Goal: Information Seeking & Learning: Learn about a topic

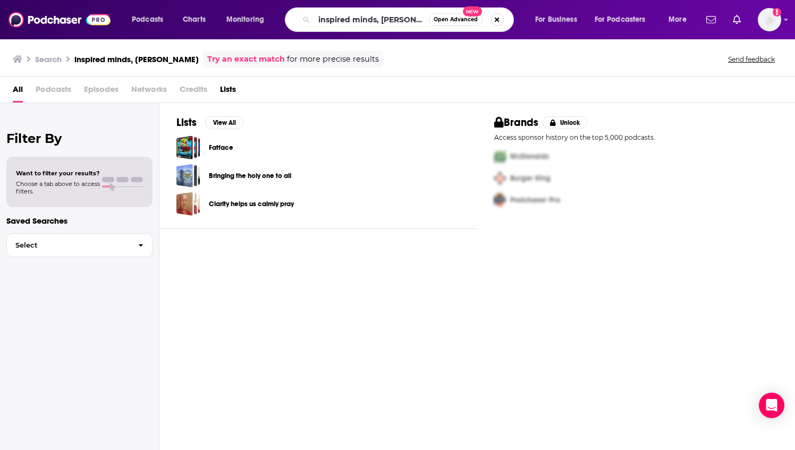
click at [499, 18] on button "Search podcasts, credits, & more..." at bounding box center [497, 19] width 13 height 13
type input "the ceo show"
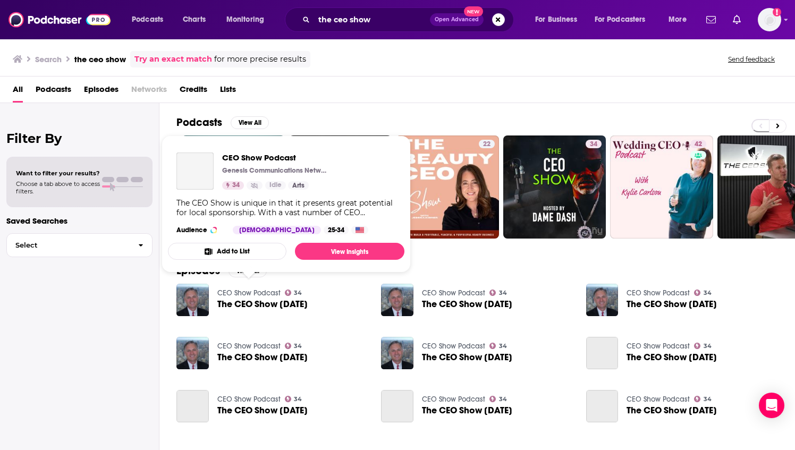
click at [262, 289] on link "CEO Show Podcast" at bounding box center [248, 293] width 63 height 9
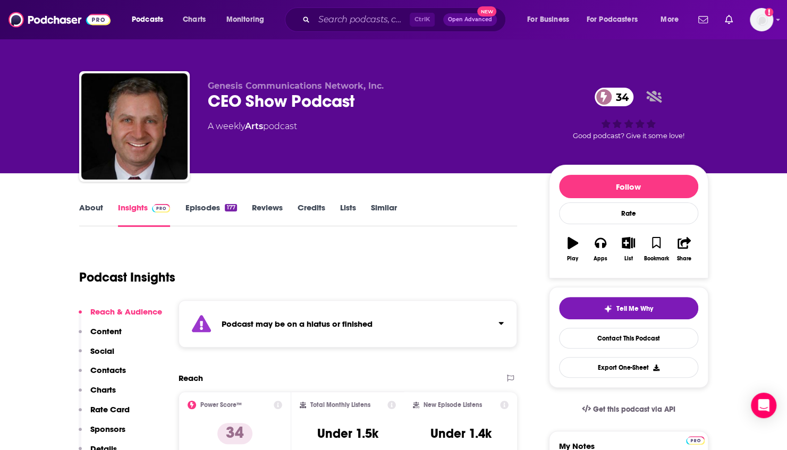
click at [96, 207] on link "About" at bounding box center [91, 215] width 24 height 24
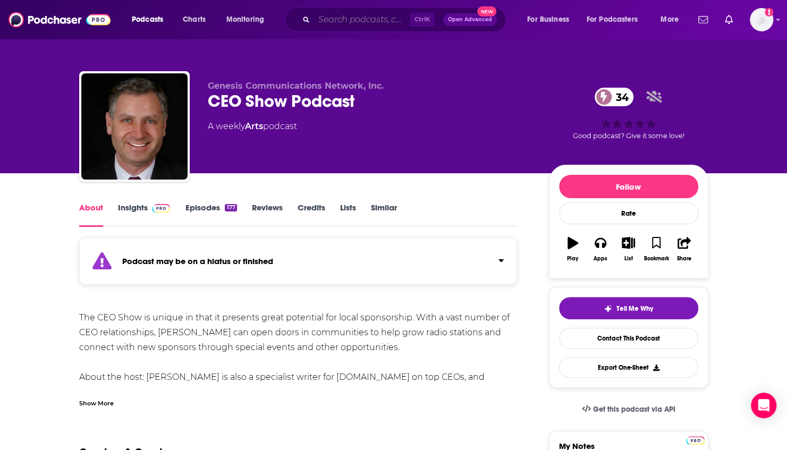
click at [340, 22] on input "Search podcasts, credits, & more..." at bounding box center [362, 19] width 96 height 17
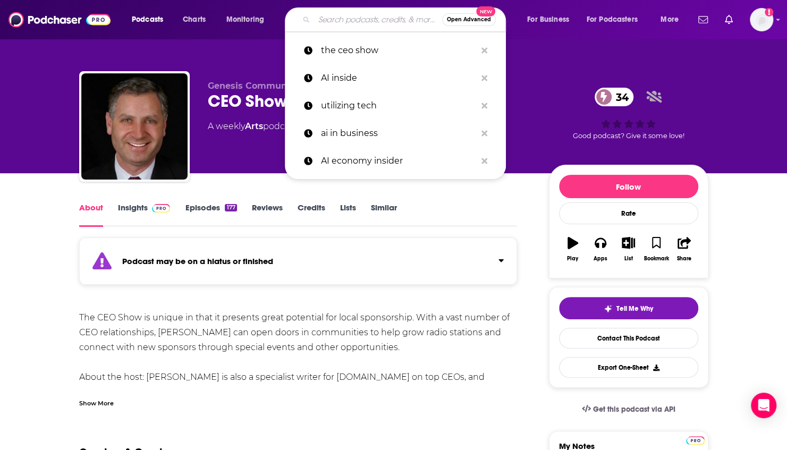
paste input "The CEO Show with [PERSON_NAME]"
type input "The CEO Show with [PERSON_NAME]"
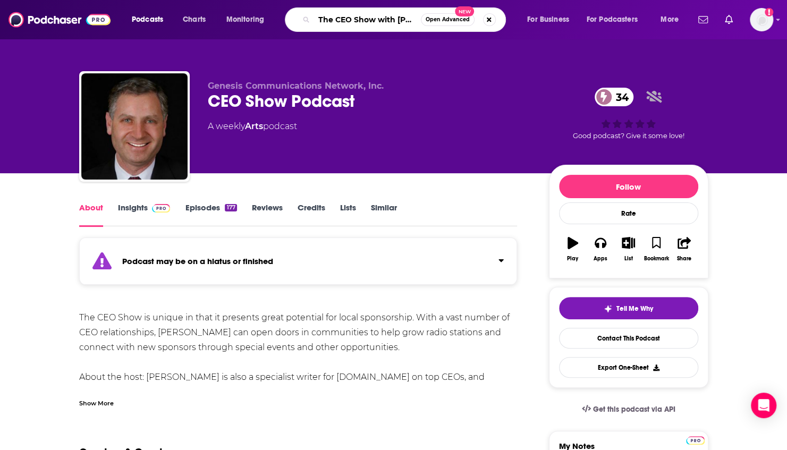
scroll to position [0, 30]
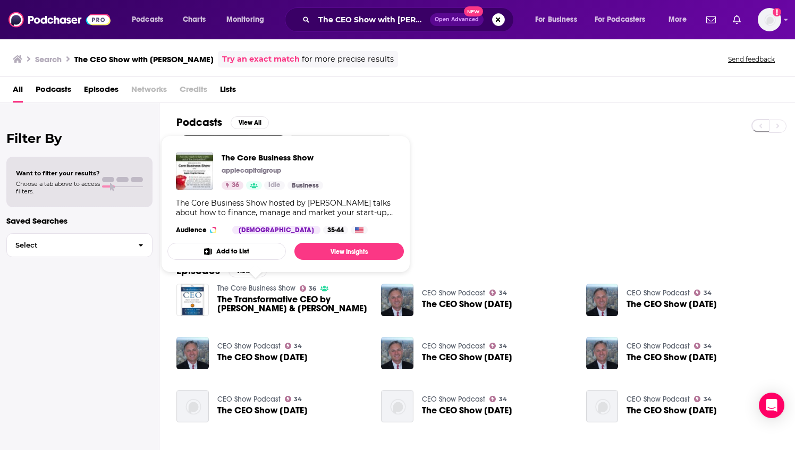
click at [261, 284] on link "The Core Business Show" at bounding box center [256, 288] width 78 height 9
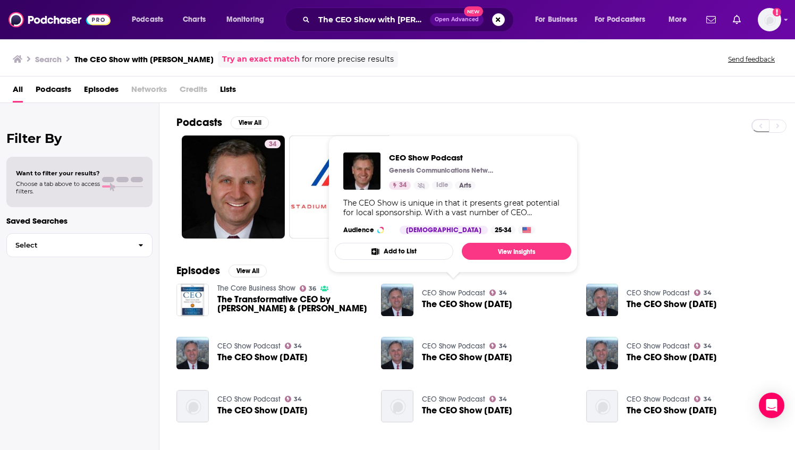
click at [470, 289] on link "CEO Show Podcast" at bounding box center [453, 293] width 63 height 9
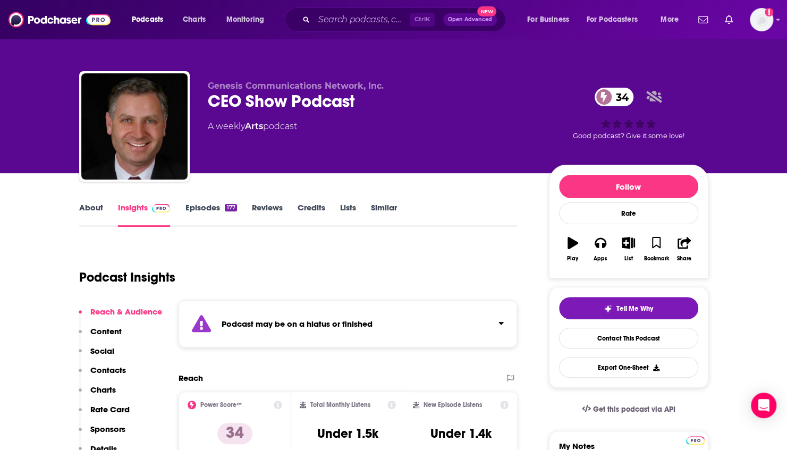
click at [94, 202] on div "About Insights Episodes 177 Reviews Credits Lists Similar" at bounding box center [298, 214] width 439 height 26
click at [93, 207] on link "About" at bounding box center [91, 215] width 24 height 24
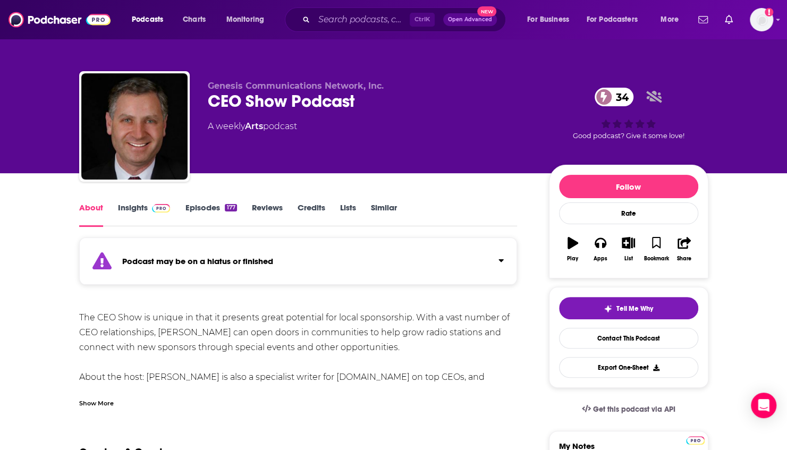
click at [118, 403] on div "Show More" at bounding box center [298, 399] width 439 height 18
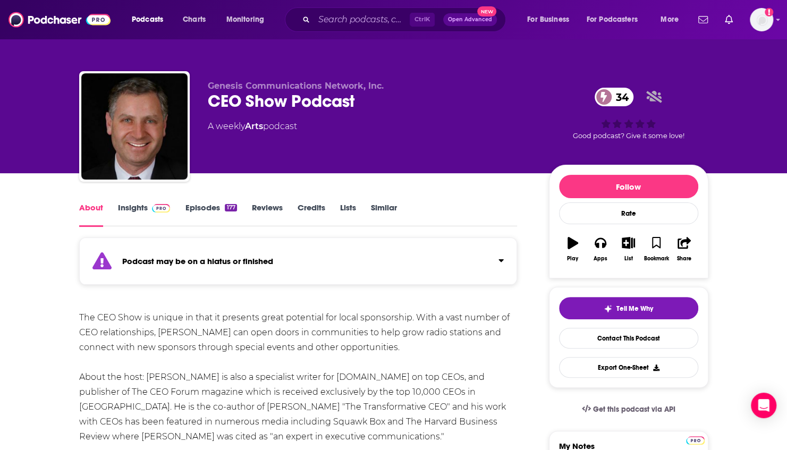
click at [143, 211] on link "Insights" at bounding box center [144, 215] width 53 height 24
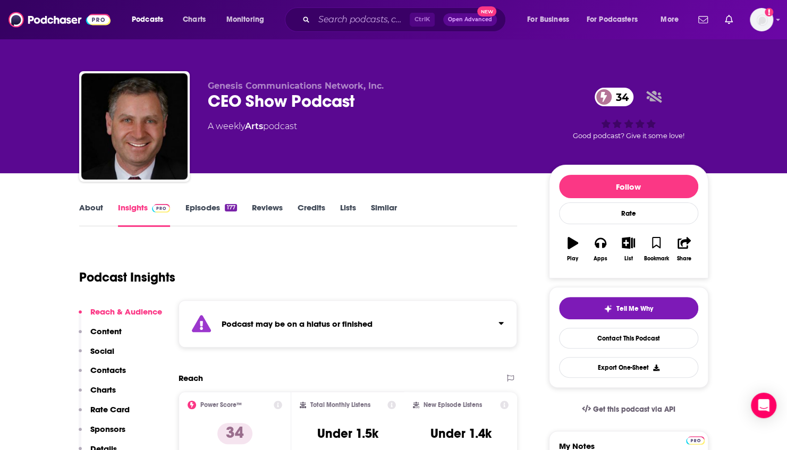
click at [95, 211] on link "About" at bounding box center [91, 215] width 24 height 24
